Goal: Find specific page/section: Find specific page/section

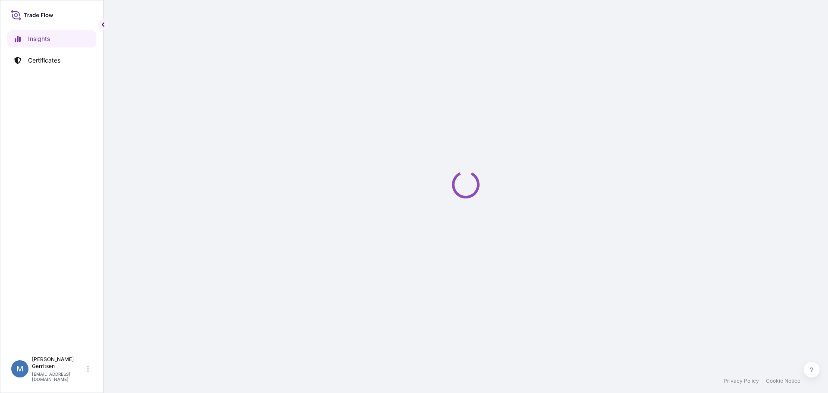
select select "2025"
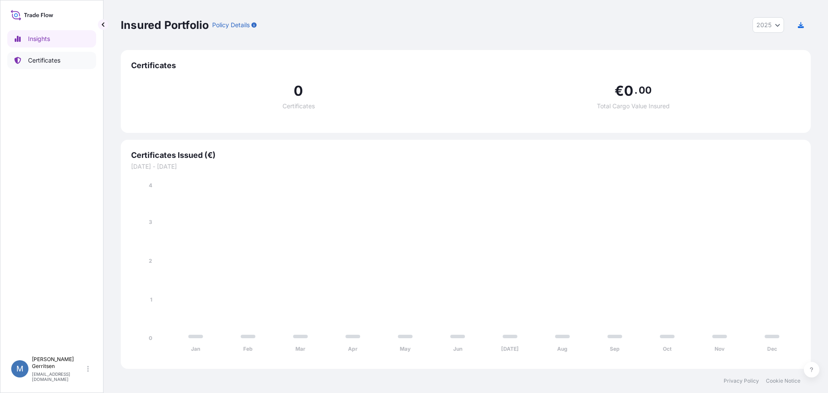
click at [34, 61] on p "Certificates" at bounding box center [44, 60] width 32 height 9
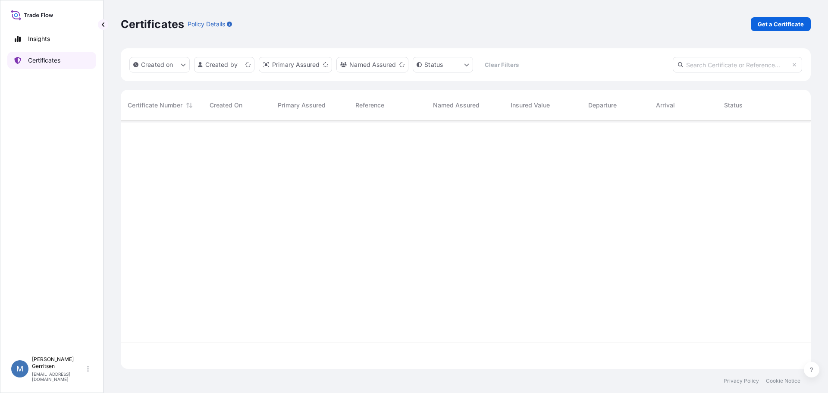
scroll to position [246, 684]
